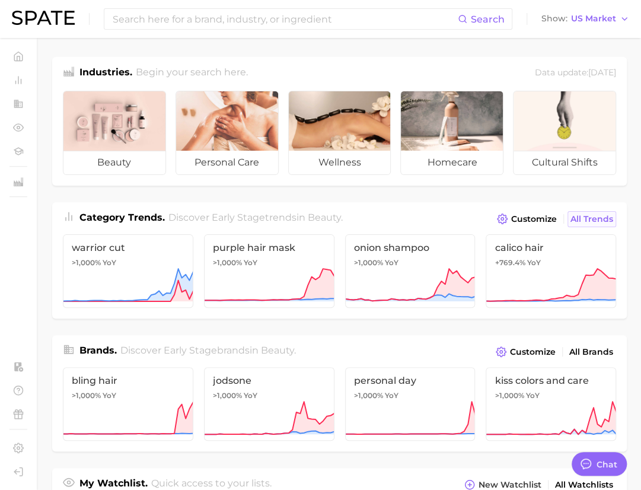
click at [587, 217] on span "All Trends" at bounding box center [591, 219] width 43 height 10
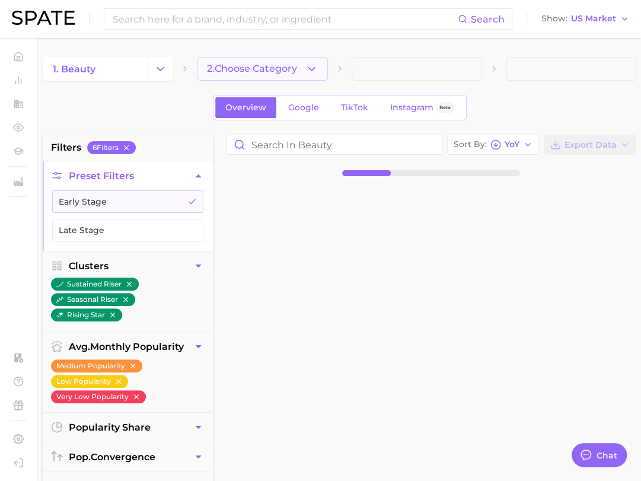
click at [315, 65] on icon "button" at bounding box center [311, 69] width 12 height 12
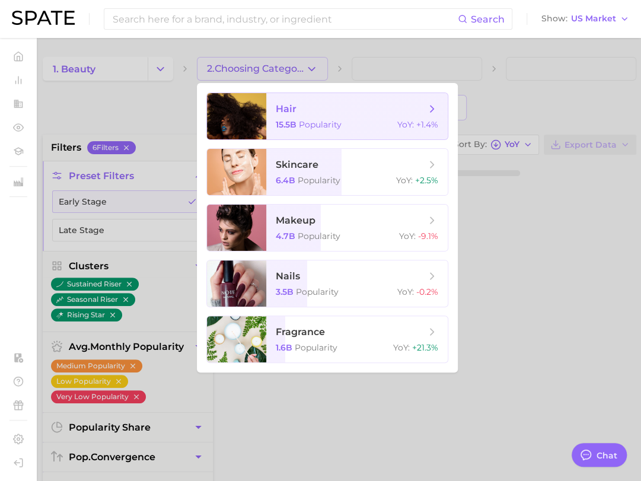
click at [339, 110] on span "hair" at bounding box center [350, 109] width 149 height 13
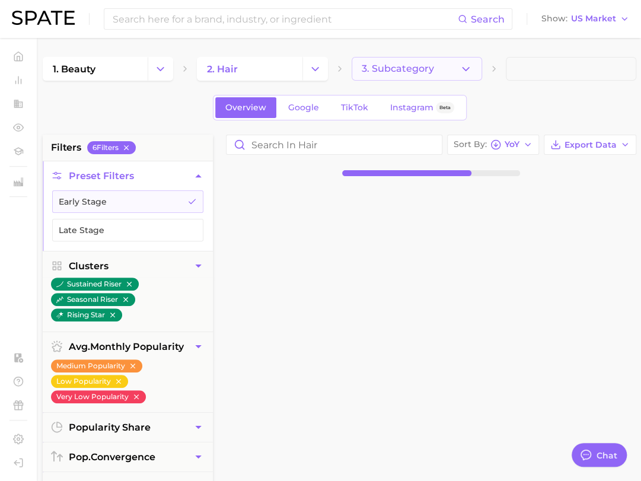
click at [468, 72] on icon "button" at bounding box center [465, 69] width 12 height 12
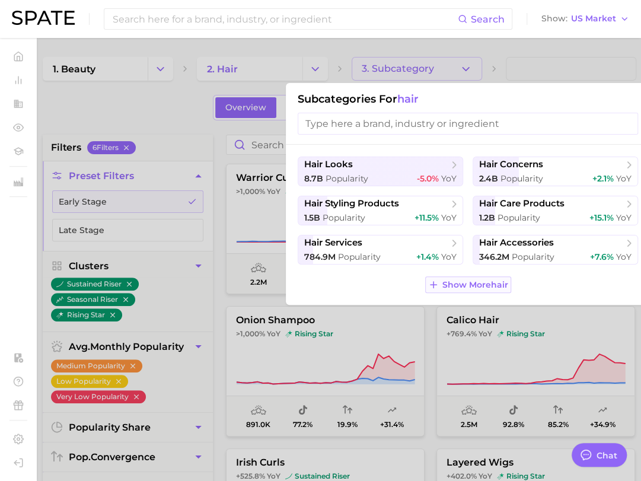
click at [491, 282] on span "Show More hair" at bounding box center [475, 285] width 66 height 10
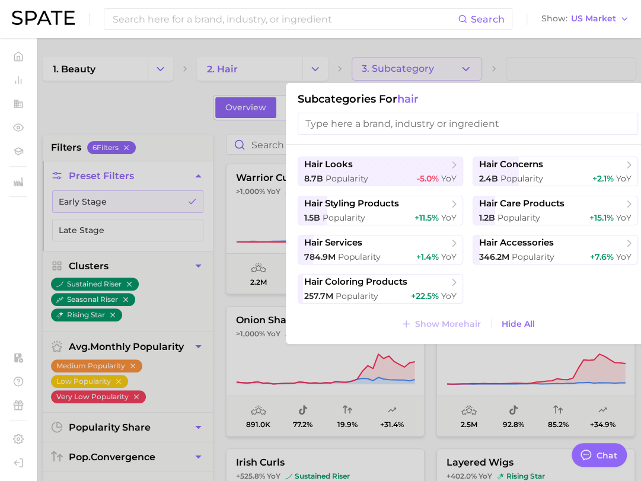
click at [224, 123] on div at bounding box center [320, 240] width 641 height 481
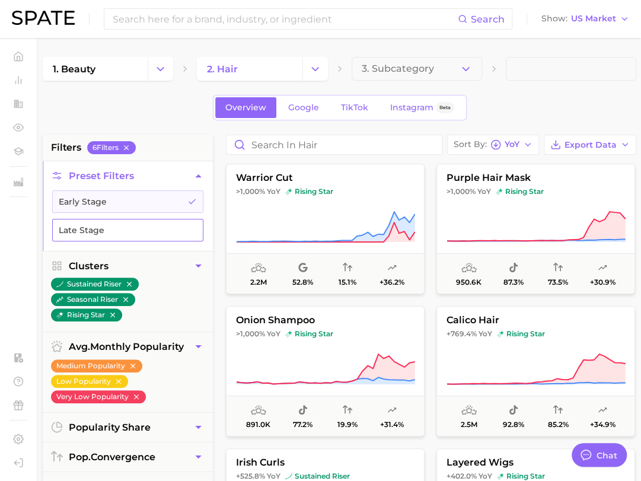
click at [143, 227] on button "Late Stage" at bounding box center [127, 230] width 151 height 23
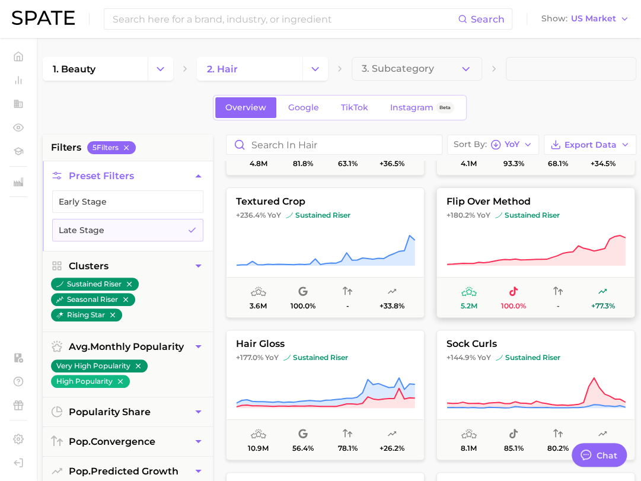
scroll to position [178, 0]
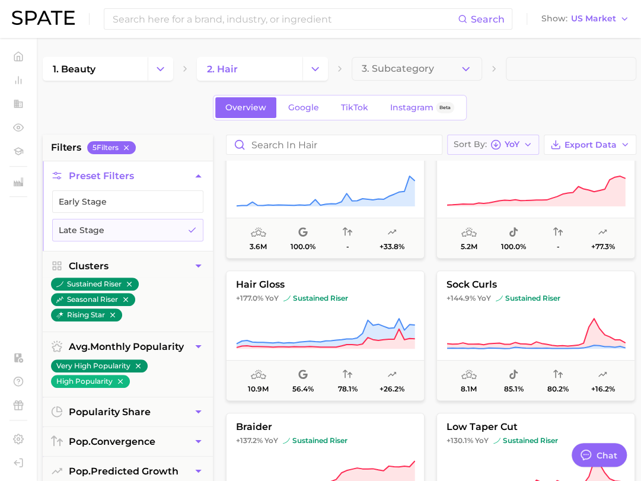
click at [517, 143] on span "YoY" at bounding box center [511, 144] width 15 height 7
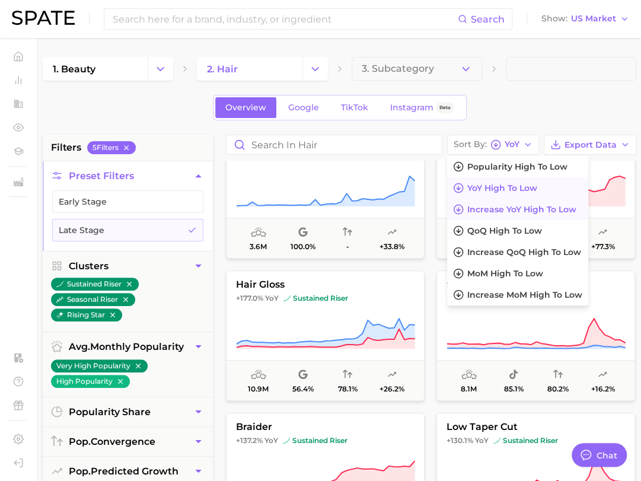
click at [549, 213] on button "Increase YoY high to low" at bounding box center [517, 209] width 141 height 21
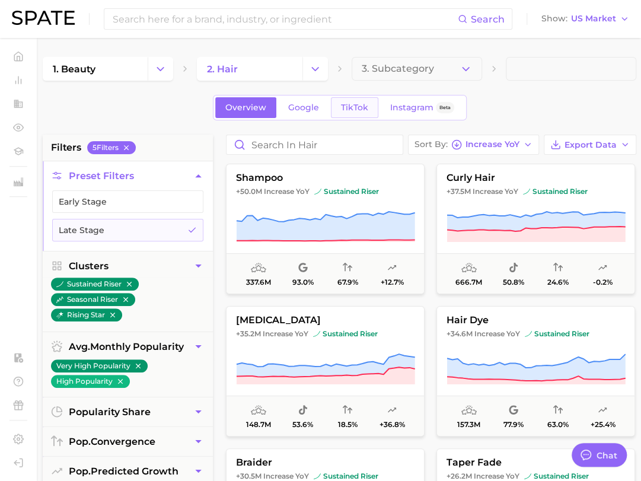
click at [357, 104] on span "TikTok" at bounding box center [354, 108] width 27 height 10
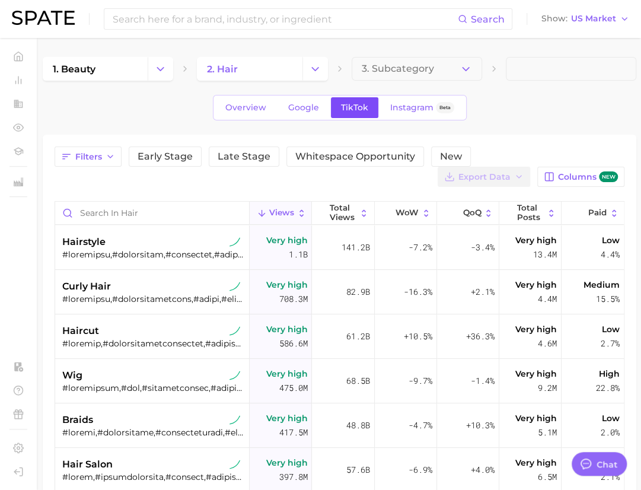
type textarea "x"
click at [249, 114] on link "Overview" at bounding box center [245, 107] width 61 height 21
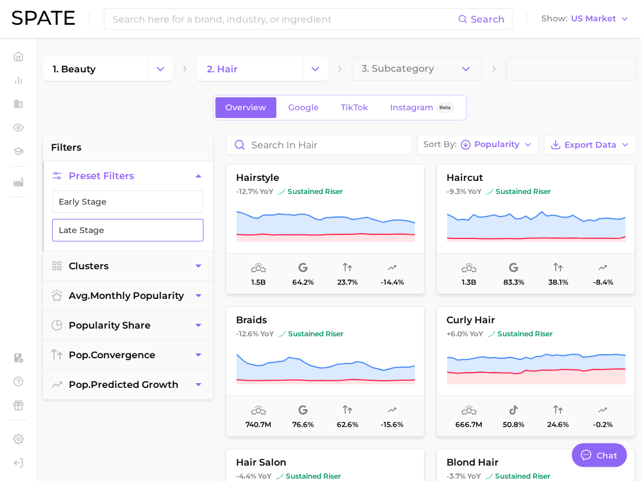
click at [157, 232] on button "Late Stage" at bounding box center [127, 230] width 151 height 23
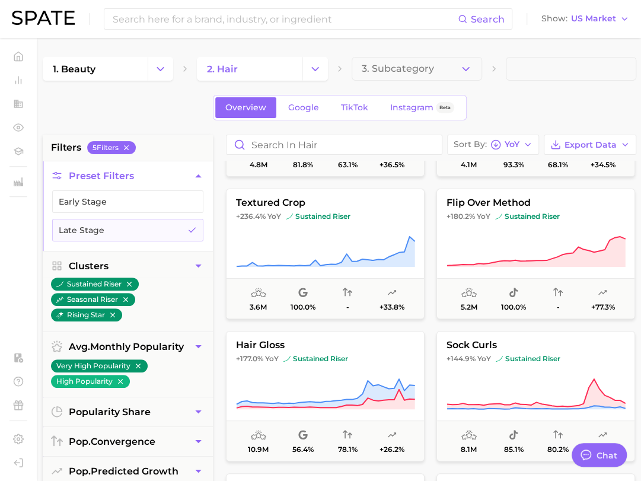
scroll to position [119, 0]
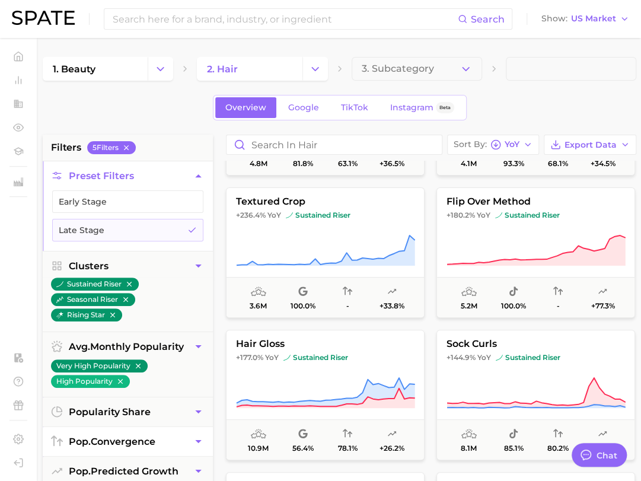
click at [187, 434] on button "pop. convergence" at bounding box center [128, 441] width 170 height 29
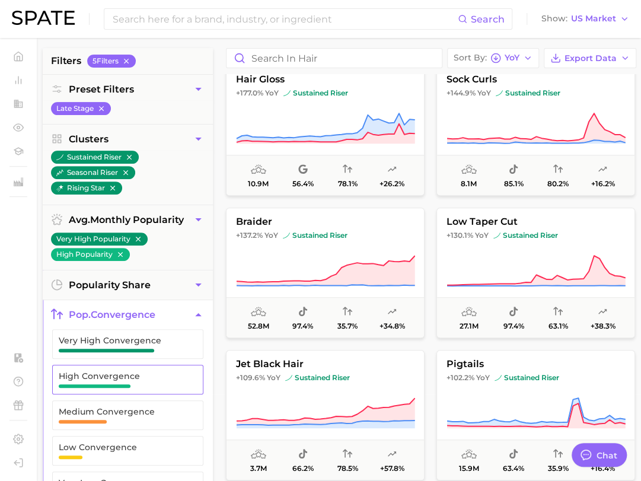
scroll to position [178, 0]
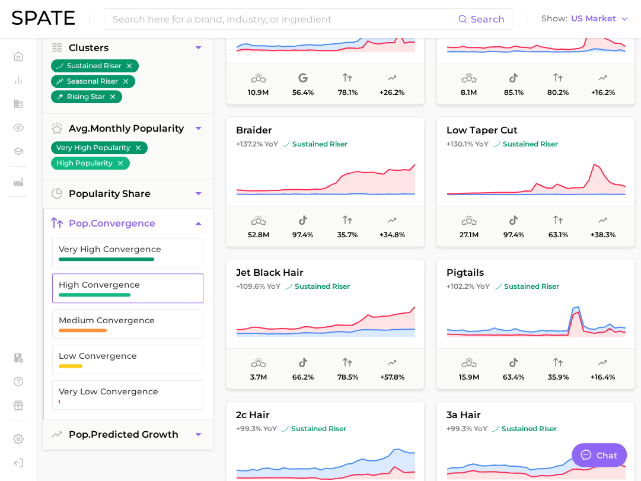
click at [110, 280] on span "High Convergence" at bounding box center [118, 284] width 119 height 9
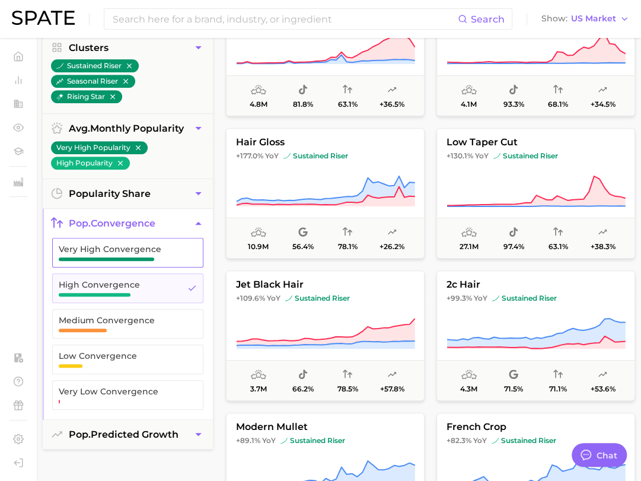
click at [115, 260] on button "Very High Convergence" at bounding box center [127, 253] width 151 height 30
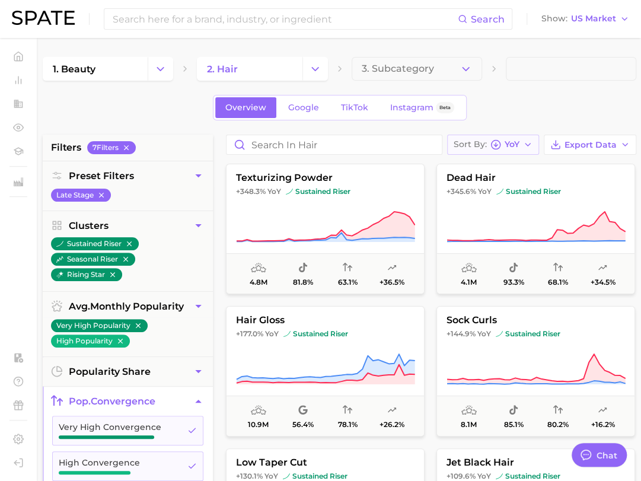
click at [526, 136] on button "Sort By [PERSON_NAME]" at bounding box center [493, 145] width 92 height 20
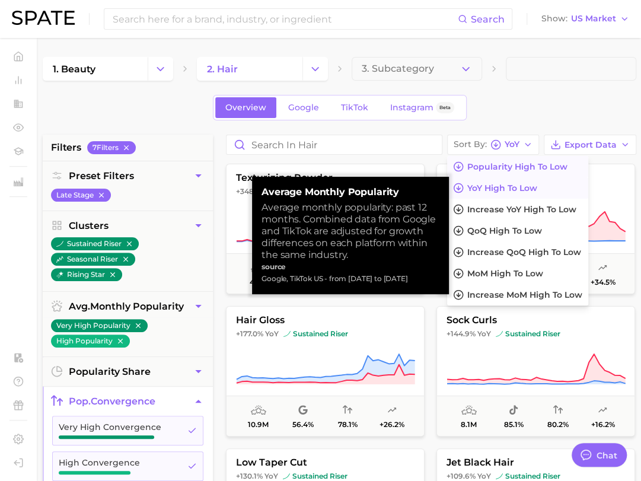
click at [535, 162] on span "Popularity high to low" at bounding box center [517, 167] width 100 height 10
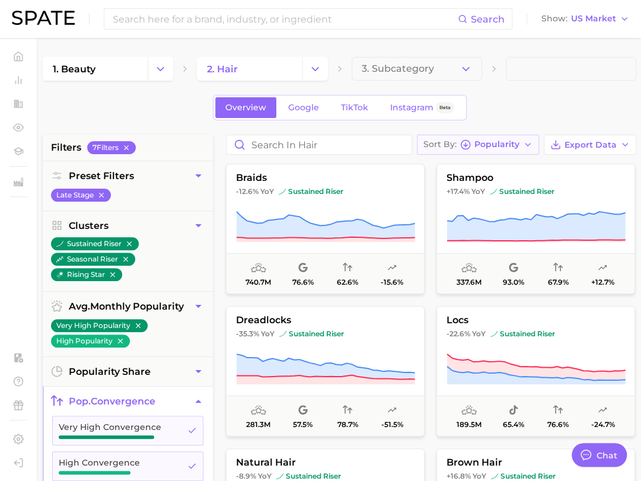
click at [508, 135] on button "Sort By Popularity" at bounding box center [478, 145] width 122 height 20
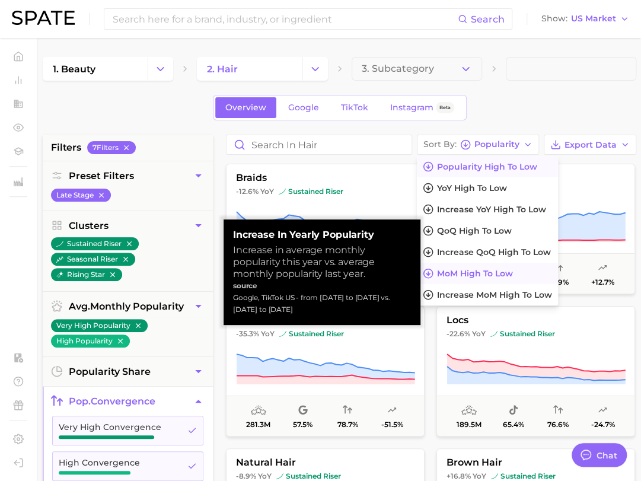
click at [490, 273] on span "MoM high to low" at bounding box center [475, 273] width 76 height 10
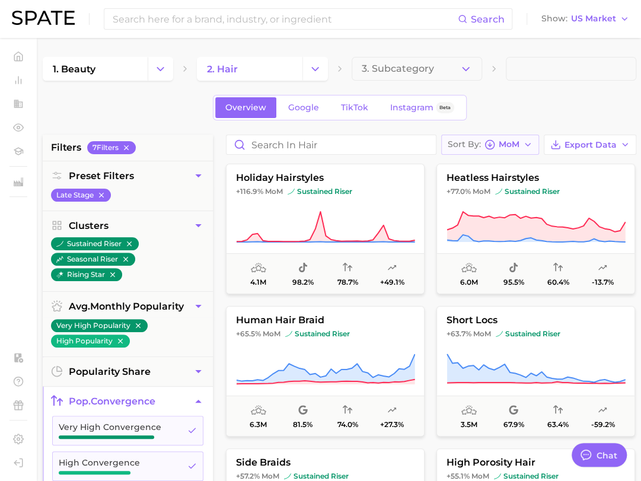
click at [512, 143] on span "MoM" at bounding box center [508, 144] width 21 height 7
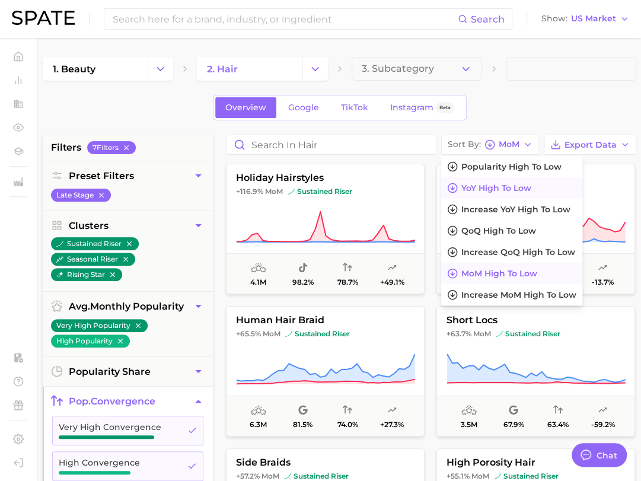
click at [540, 186] on button "YoY high to low" at bounding box center [511, 187] width 141 height 21
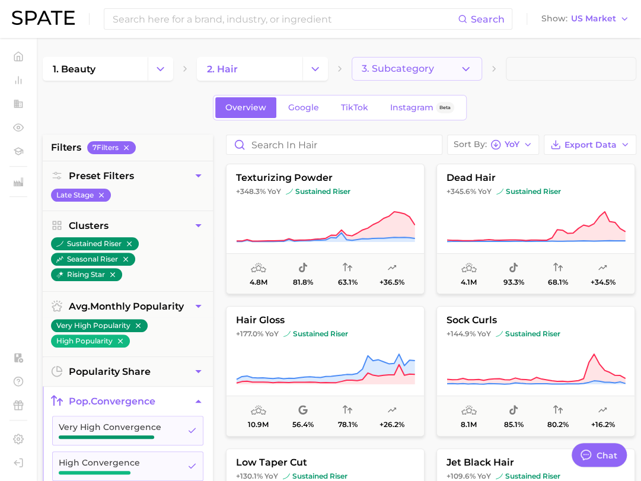
click at [439, 66] on button "3. Subcategory" at bounding box center [416, 69] width 130 height 24
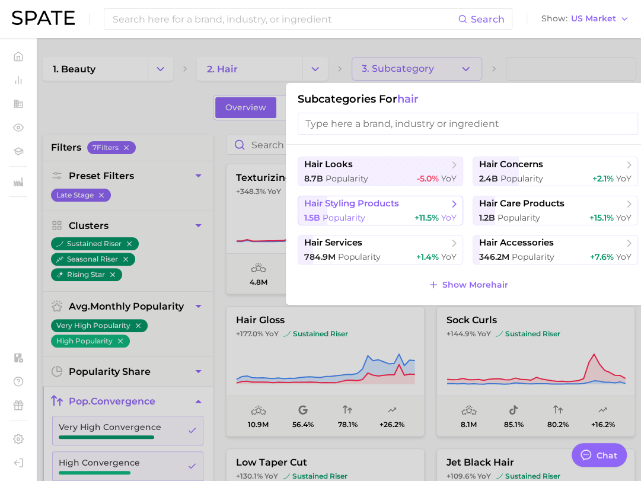
click at [440, 207] on span "hair styling products" at bounding box center [376, 204] width 144 height 12
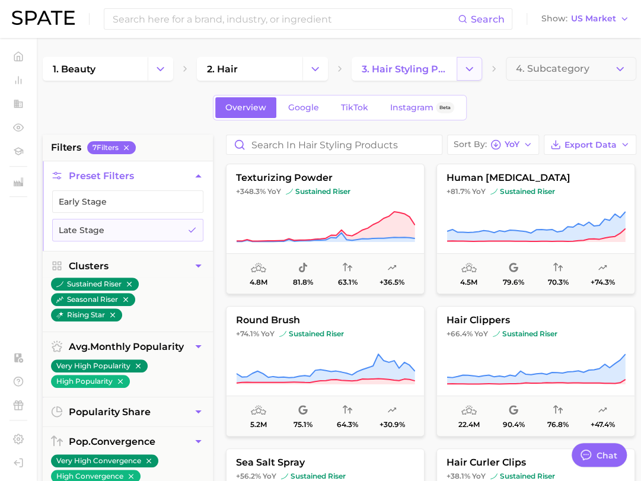
click at [466, 73] on icon "Change Category" at bounding box center [469, 69] width 12 height 12
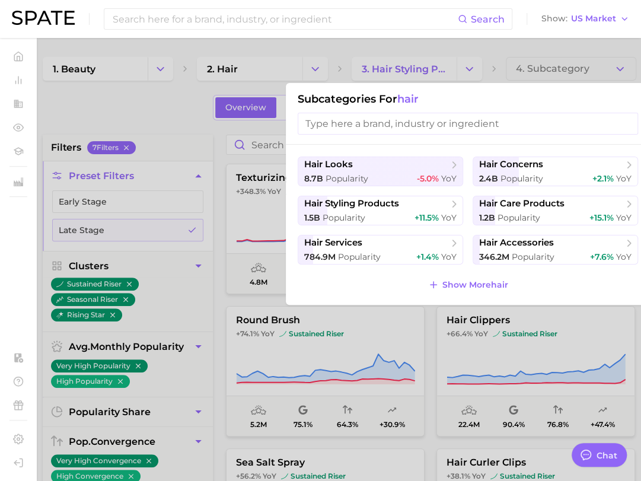
click at [292, 75] on div at bounding box center [320, 240] width 641 height 481
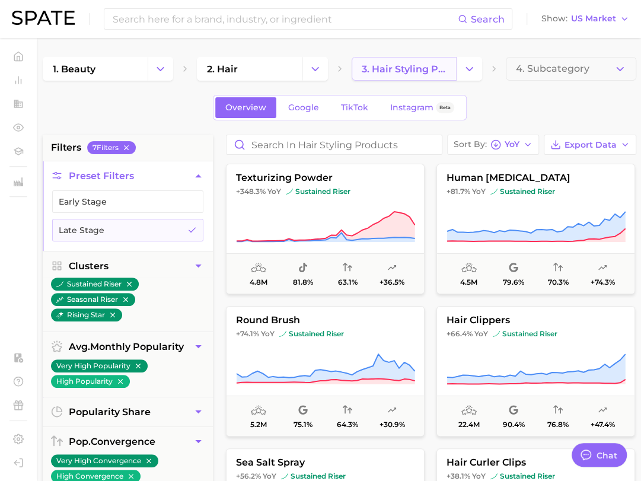
click at [369, 67] on span "3. hair styling products" at bounding box center [404, 68] width 85 height 11
click at [321, 73] on button "Change Category" at bounding box center [314, 69] width 25 height 24
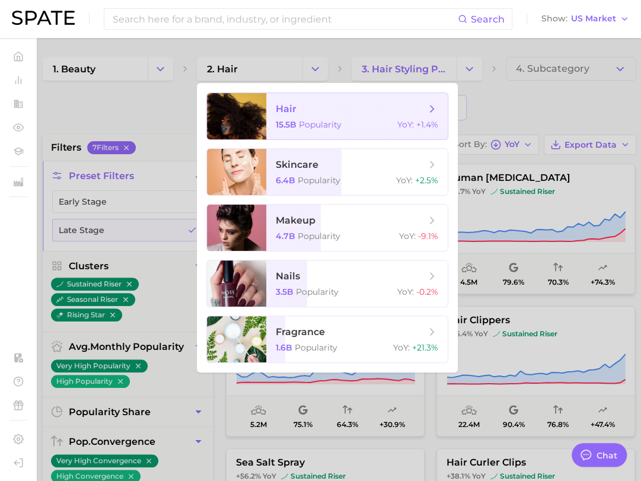
click at [316, 117] on span "hair 15.5b Popularity YoY : +1.4%" at bounding box center [356, 116] width 181 height 46
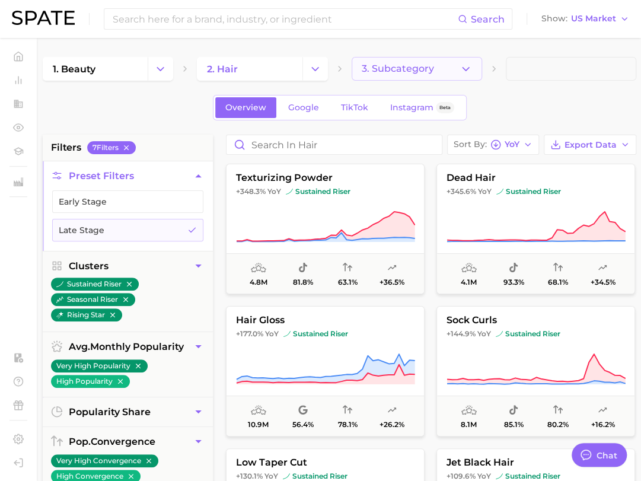
click at [458, 63] on button "3. Subcategory" at bounding box center [416, 69] width 130 height 24
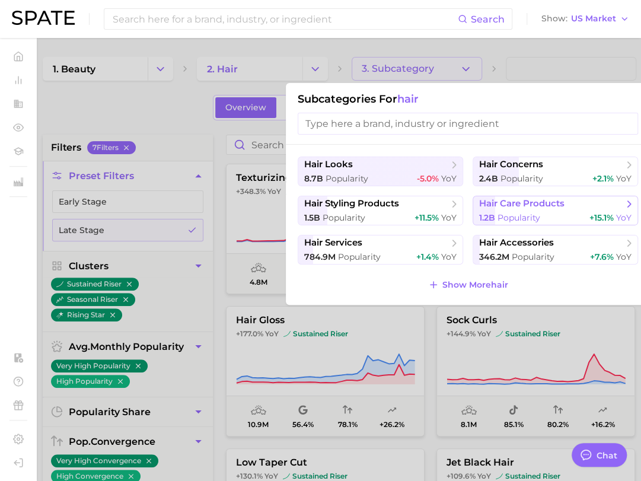
click at [566, 196] on button "hair care products 1.2b Popularity +15.1% YoY" at bounding box center [554, 211] width 165 height 30
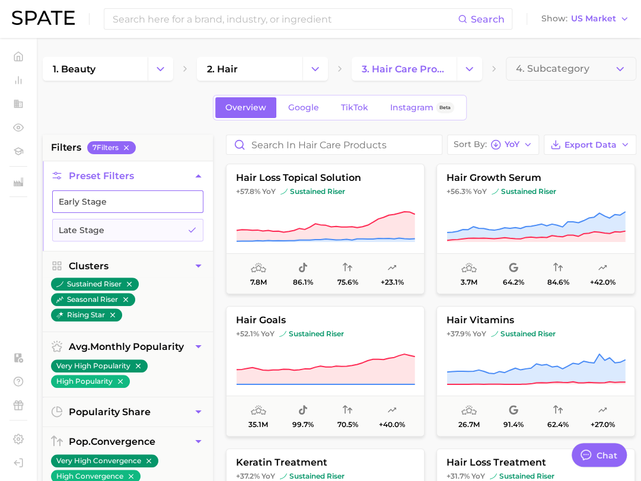
click at [145, 190] on button "Early Stage" at bounding box center [127, 201] width 151 height 23
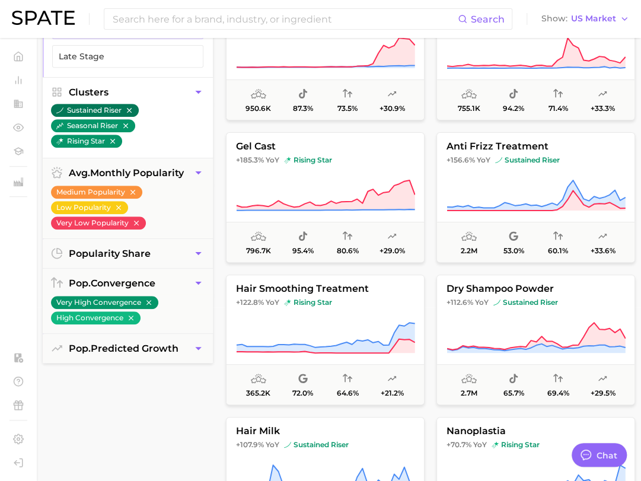
scroll to position [178, 0]
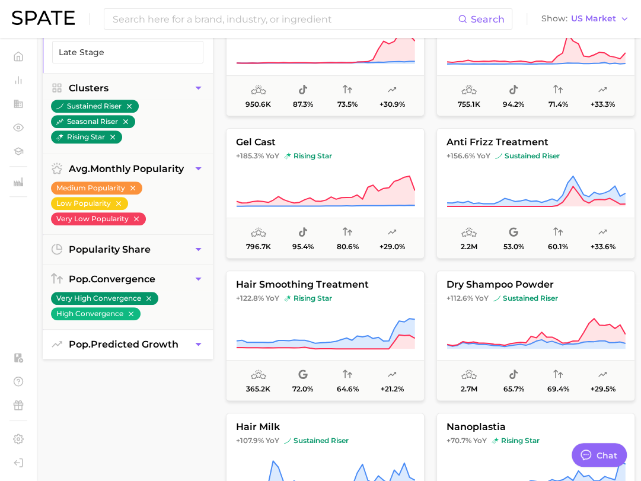
click at [184, 344] on button "pop. predicted growth" at bounding box center [128, 344] width 170 height 29
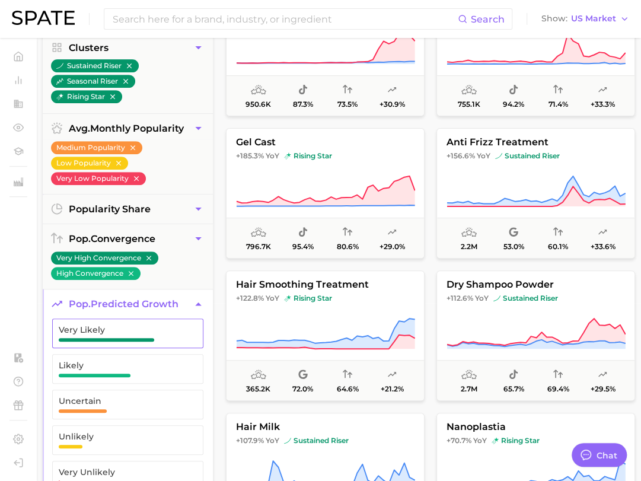
click at [164, 337] on span "Very Likely" at bounding box center [118, 333] width 119 height 17
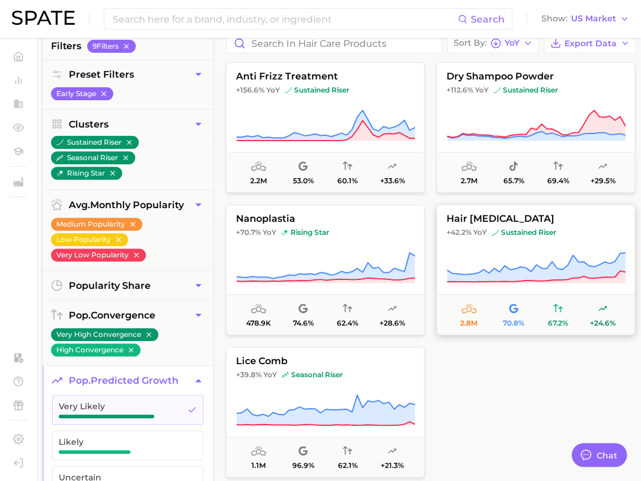
scroll to position [119, 0]
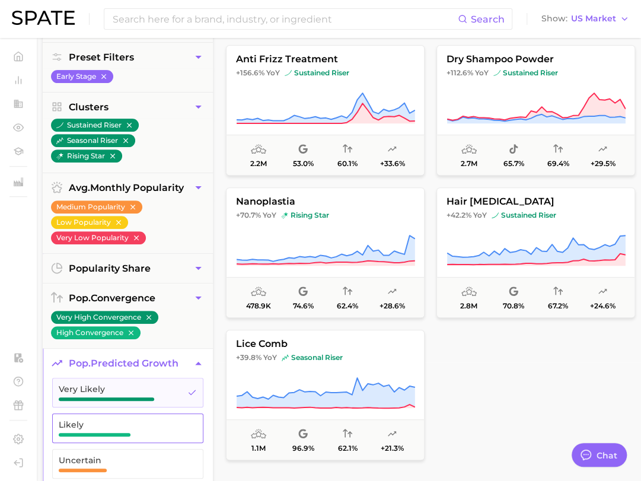
click at [158, 426] on span "Likely" at bounding box center [118, 428] width 119 height 17
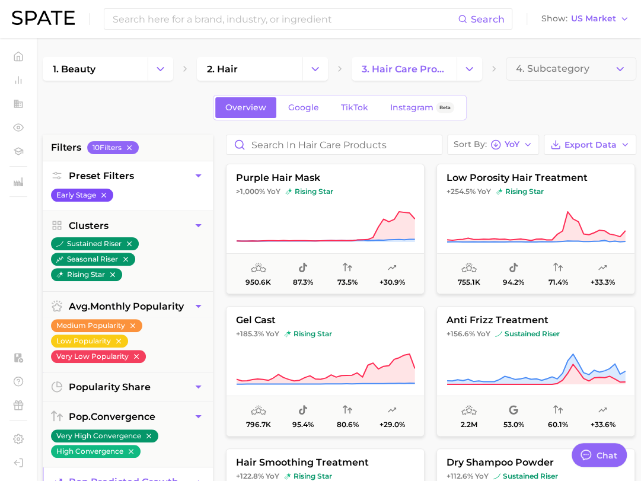
click at [108, 194] on icon "button" at bounding box center [104, 195] width 8 height 8
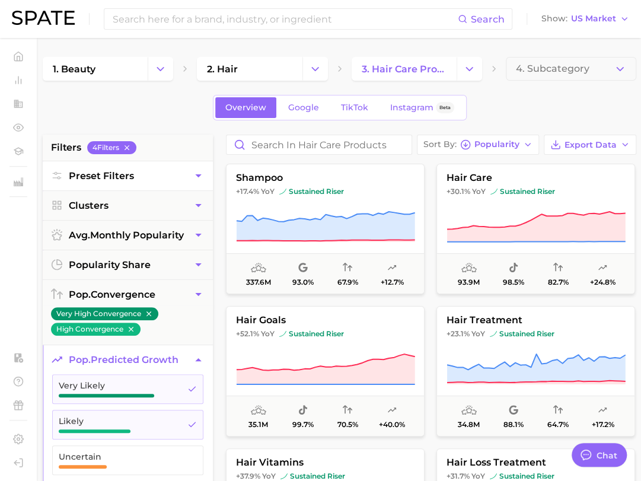
click at [125, 175] on span "Preset Filters" at bounding box center [101, 175] width 65 height 11
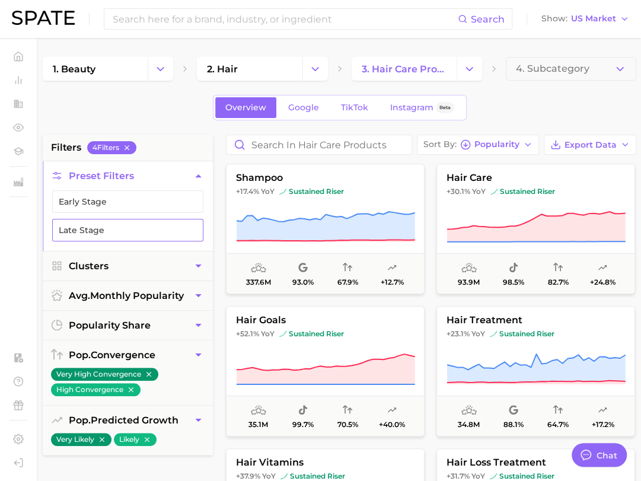
click at [94, 229] on button "Late Stage" at bounding box center [127, 230] width 151 height 23
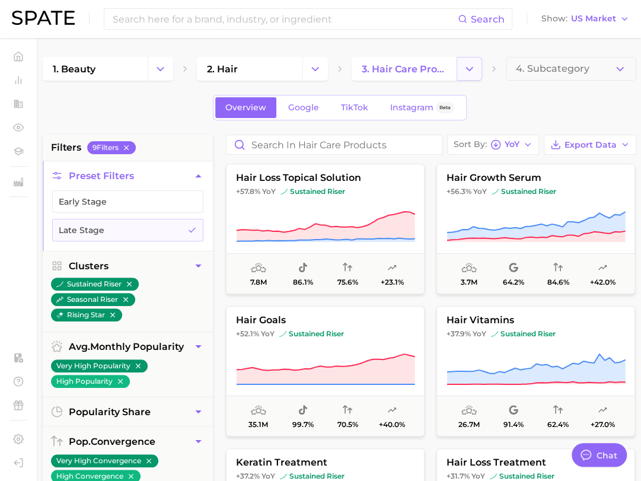
click at [466, 68] on polyline "Change Category" at bounding box center [469, 68] width 7 height 3
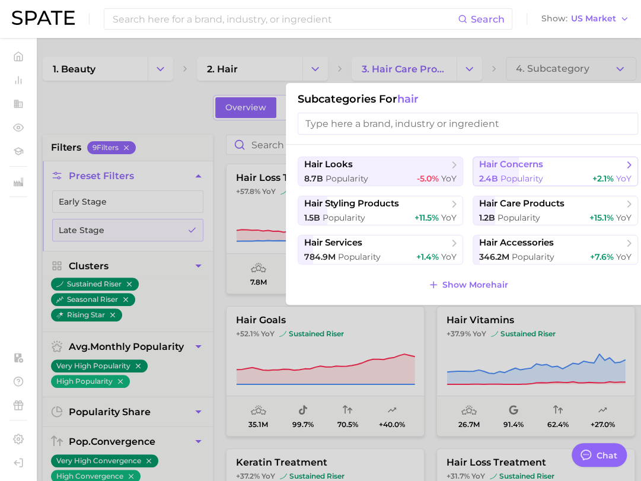
click at [558, 176] on div "2.4b Popularity +2.1% YoY" at bounding box center [555, 178] width 152 height 11
